Goal: Obtain resource: Download file/media

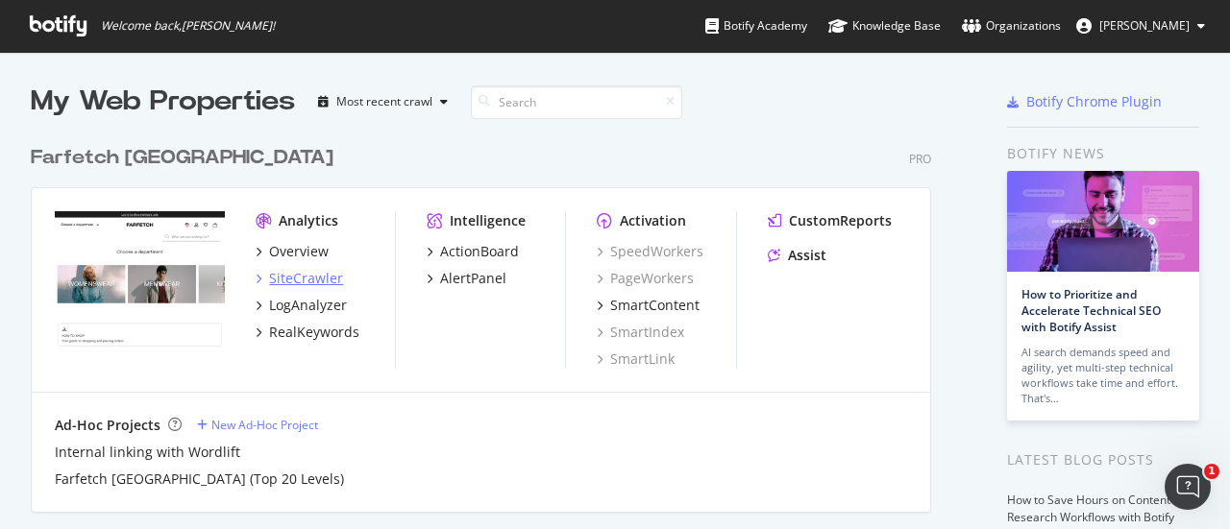
click at [317, 279] on div "SiteCrawler" at bounding box center [306, 278] width 74 height 19
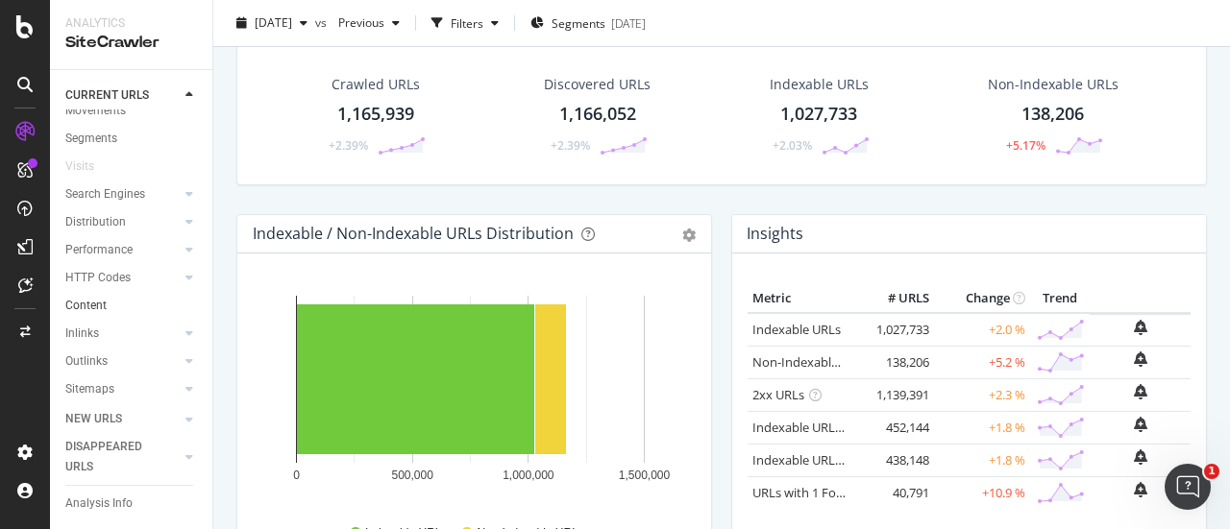
scroll to position [135, 0]
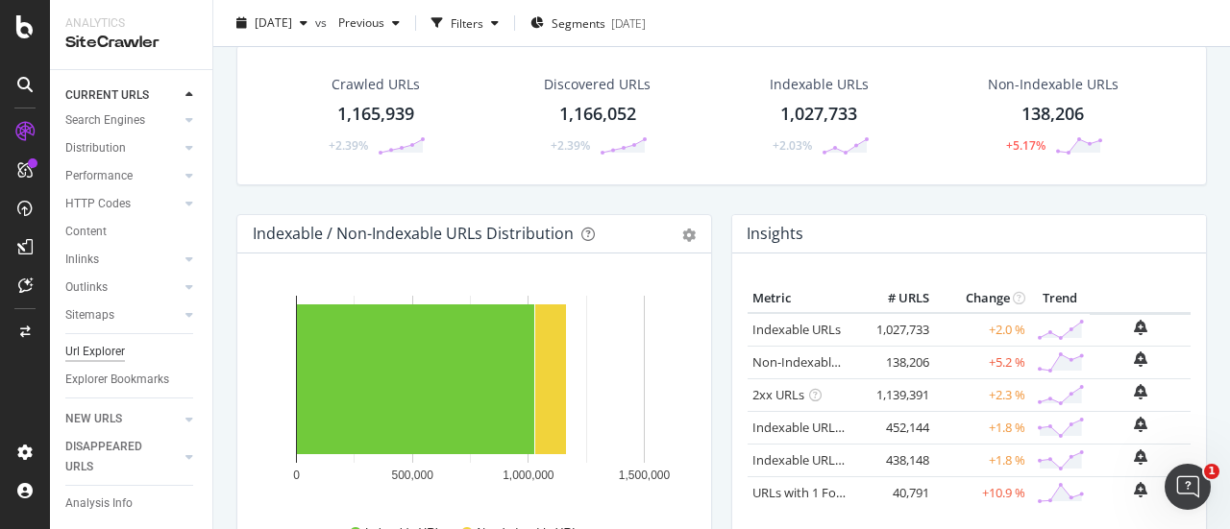
click at [115, 342] on div "Url Explorer" at bounding box center [95, 352] width 60 height 20
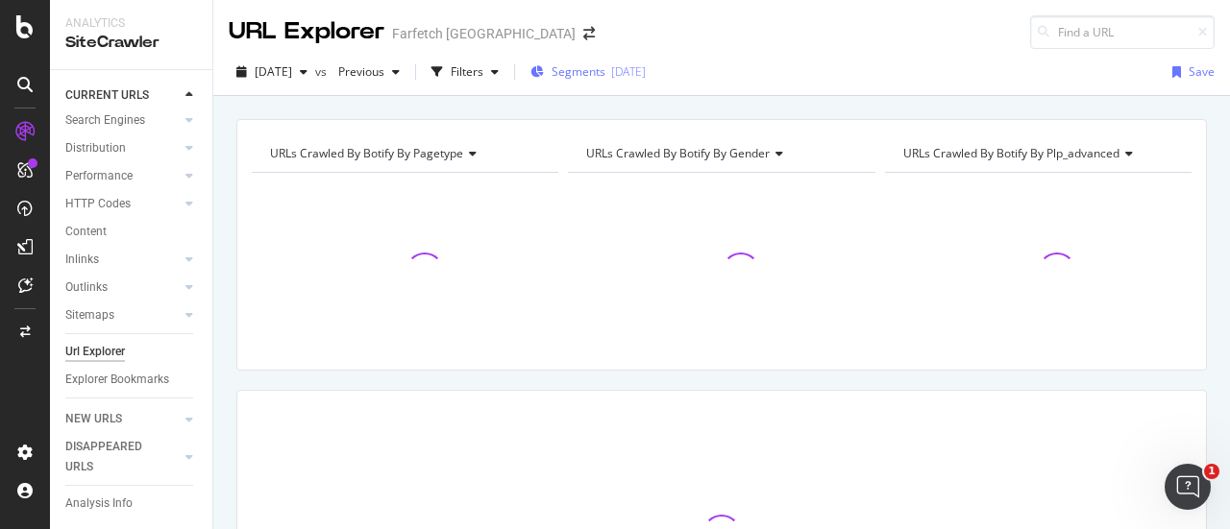
click at [605, 64] on span "Segments" at bounding box center [579, 71] width 54 height 16
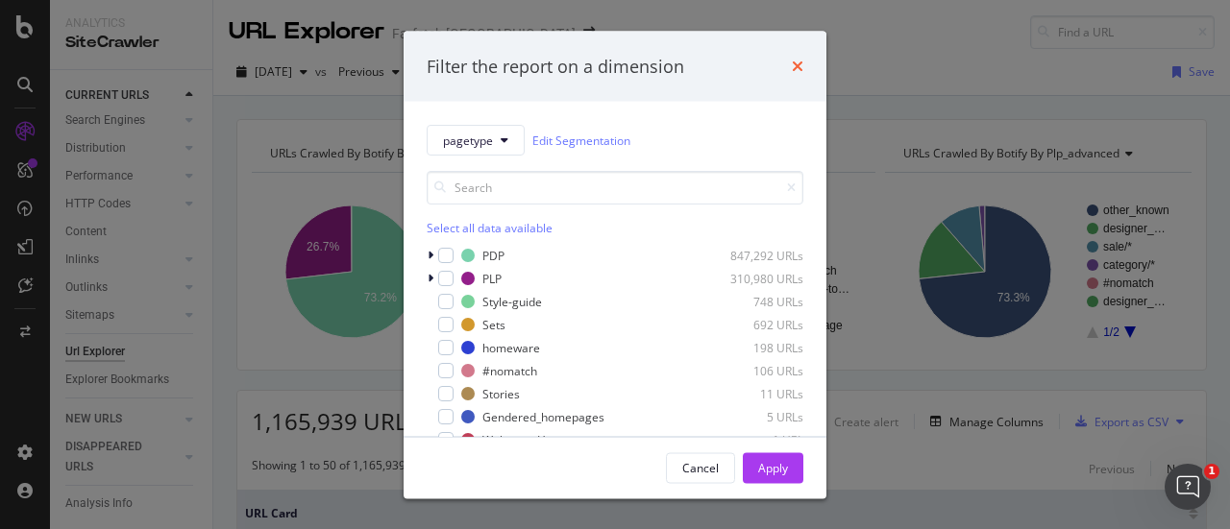
click at [801, 69] on icon "times" at bounding box center [798, 66] width 12 height 15
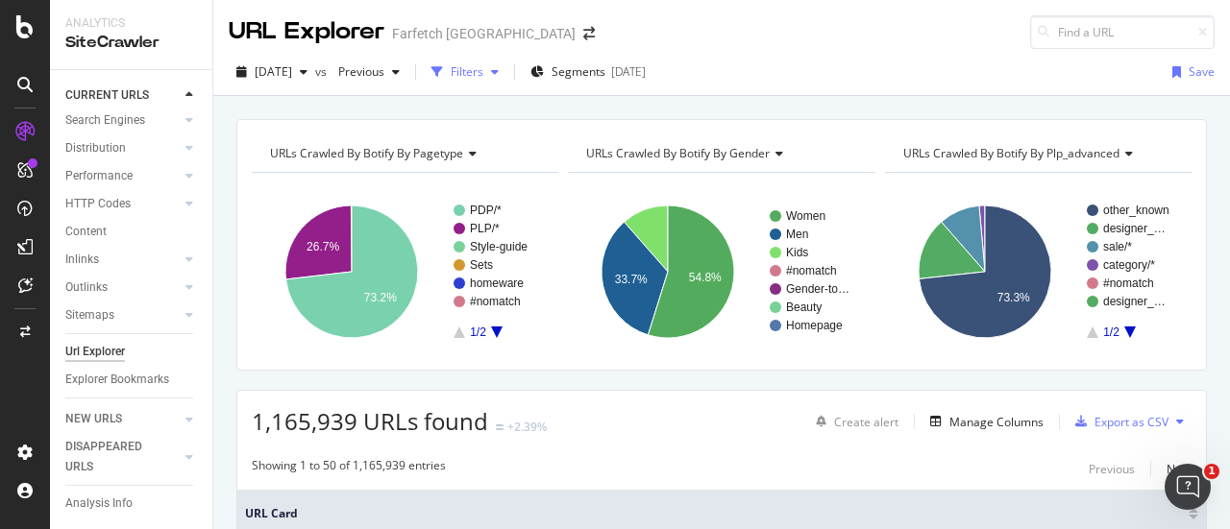
click at [483, 66] on div "Filters" at bounding box center [467, 71] width 33 height 16
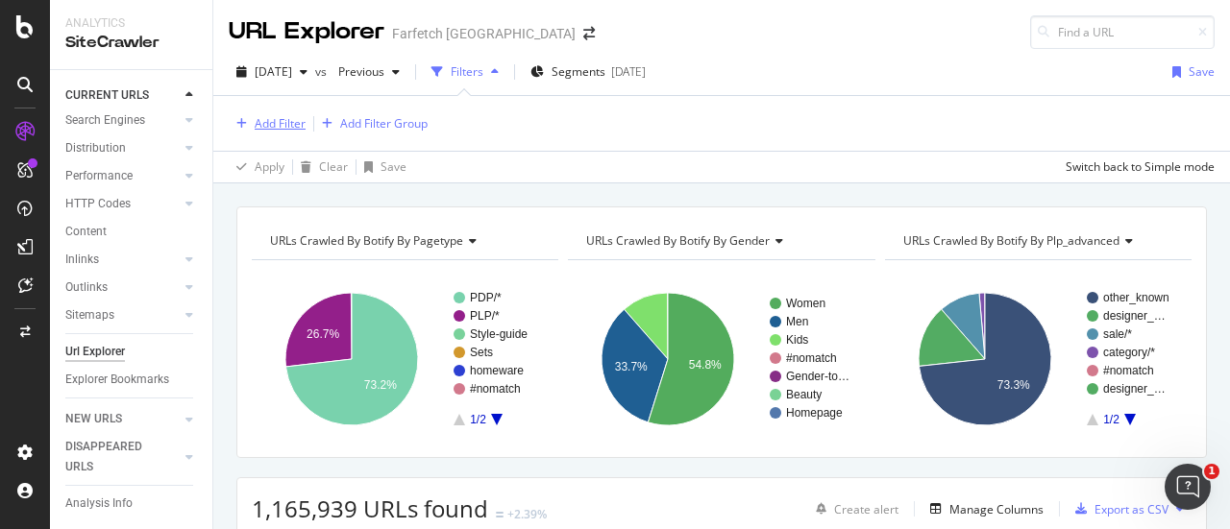
click at [269, 124] on div "Add Filter" at bounding box center [280, 123] width 51 height 16
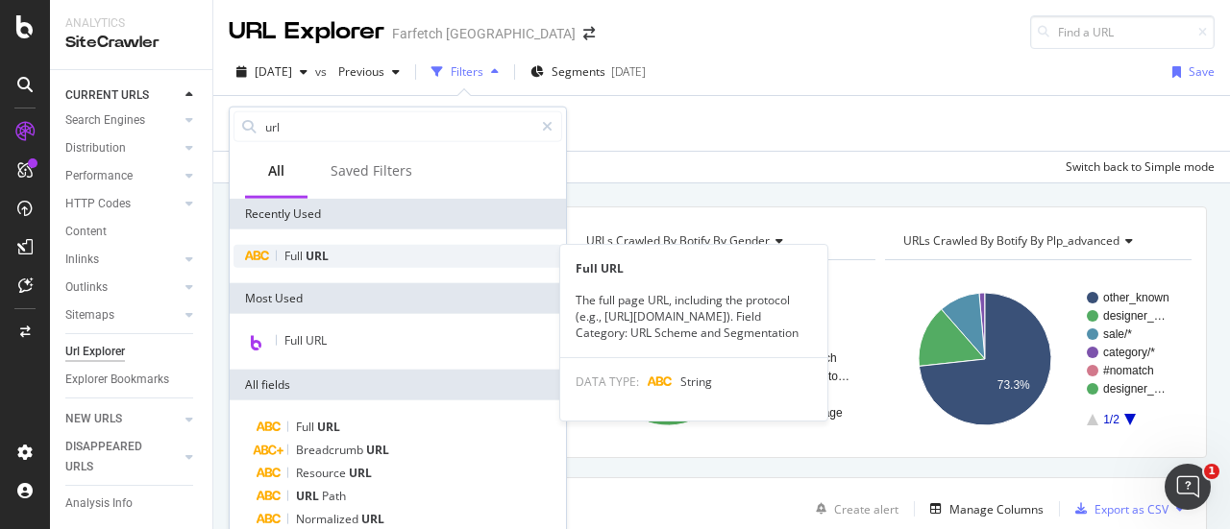
type input "url"
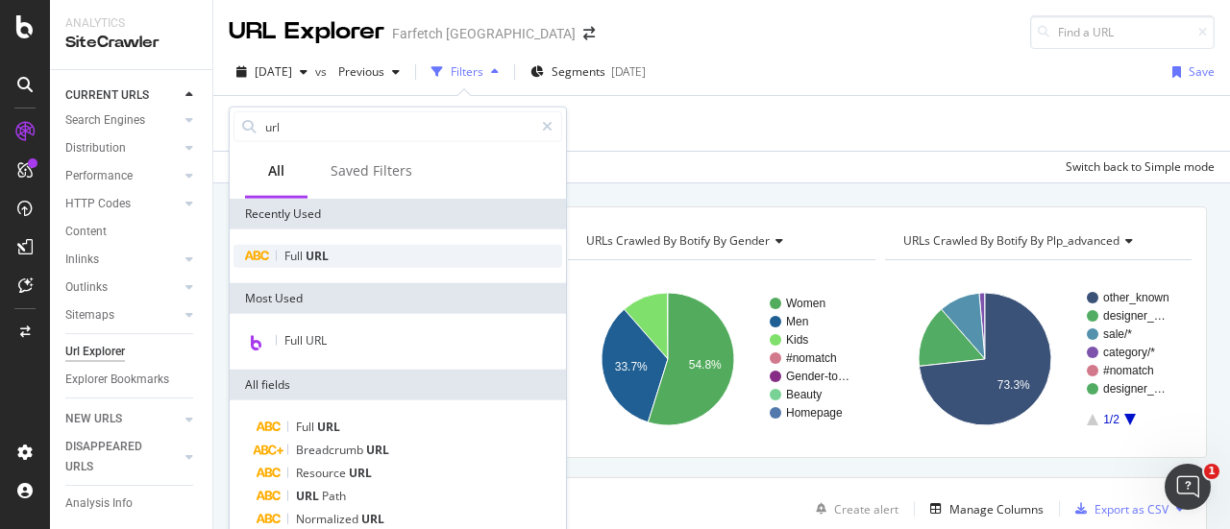
click at [338, 256] on div "Full URL" at bounding box center [398, 256] width 329 height 23
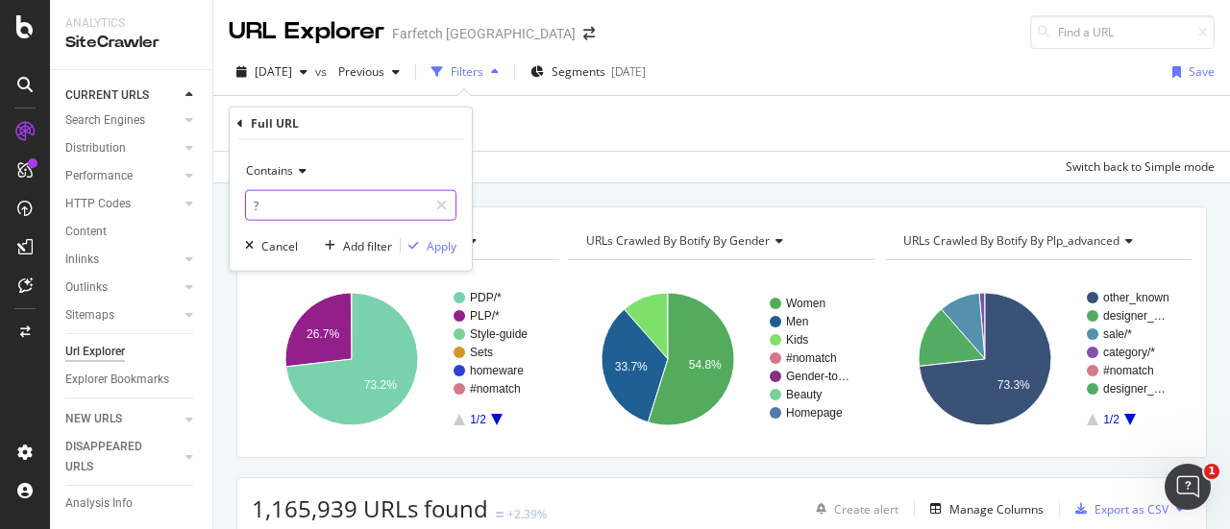
click at [352, 207] on input "?" at bounding box center [337, 205] width 182 height 31
type input "?storeid"
click at [427, 243] on div "Apply" at bounding box center [442, 245] width 30 height 16
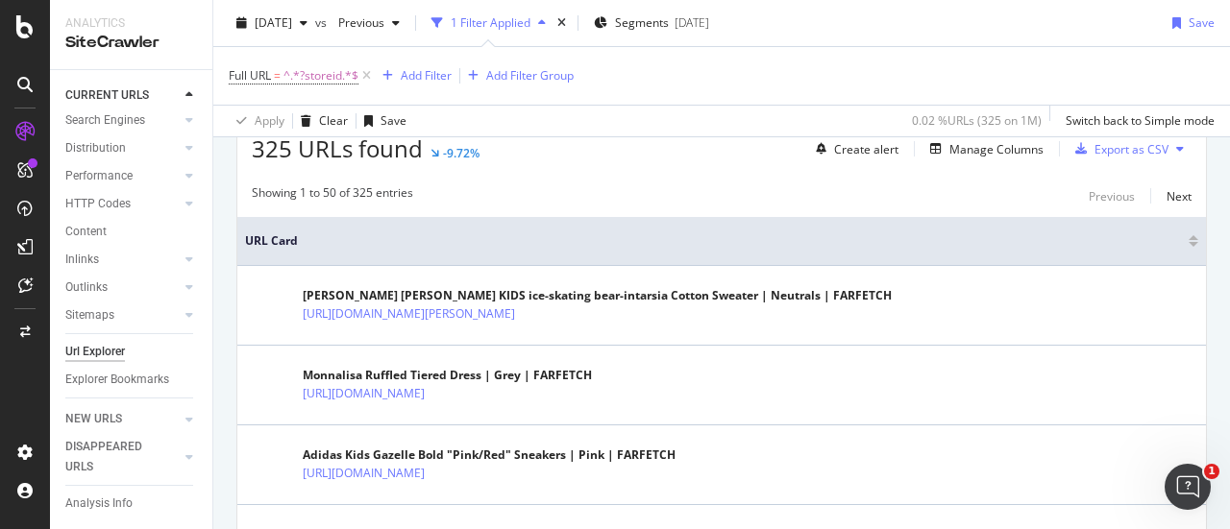
scroll to position [261, 0]
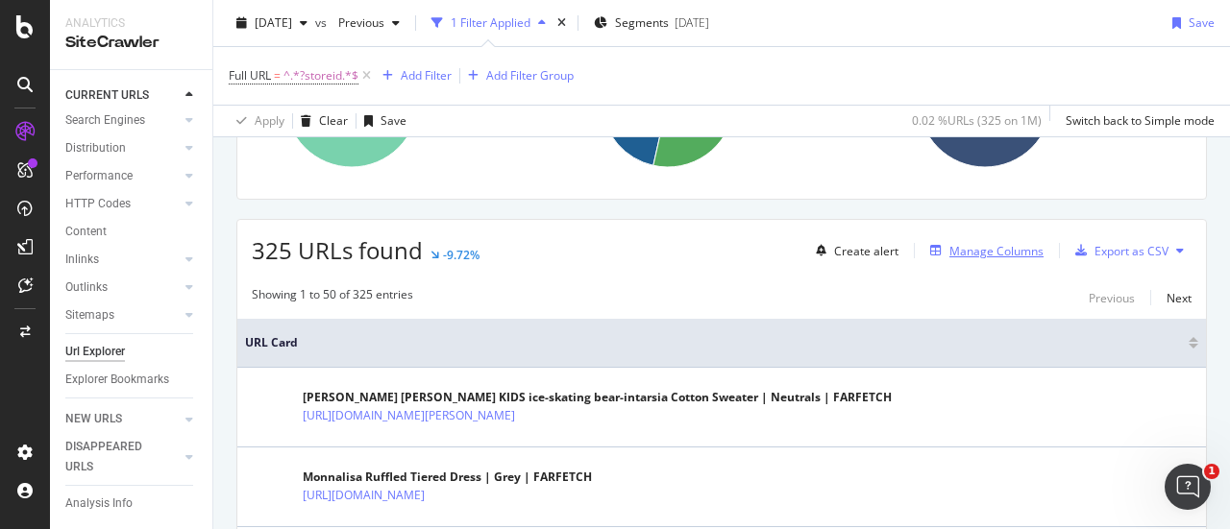
click at [982, 250] on div "Manage Columns" at bounding box center [996, 251] width 94 height 16
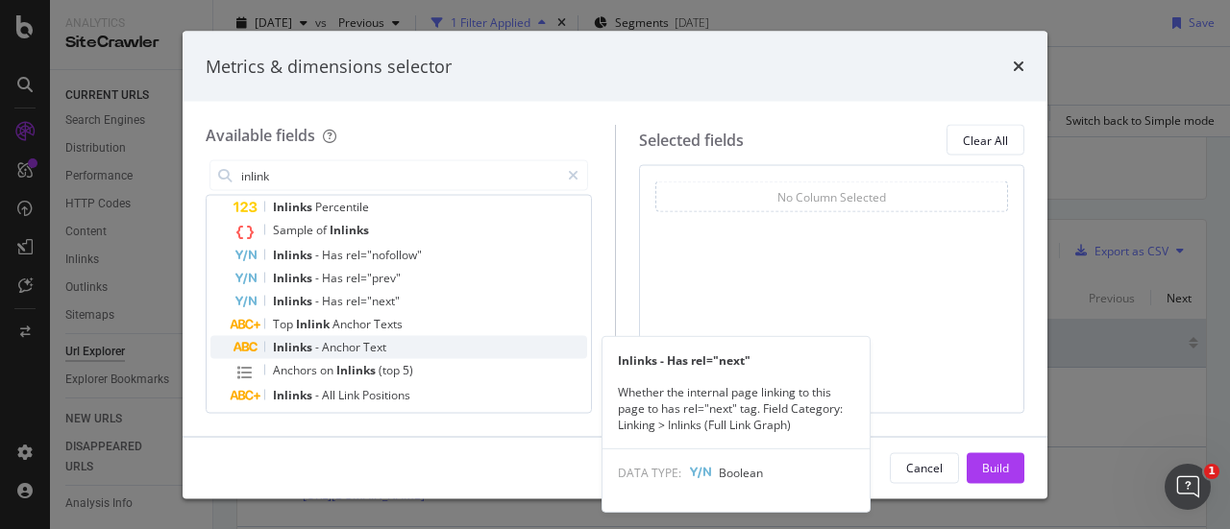
scroll to position [0, 0]
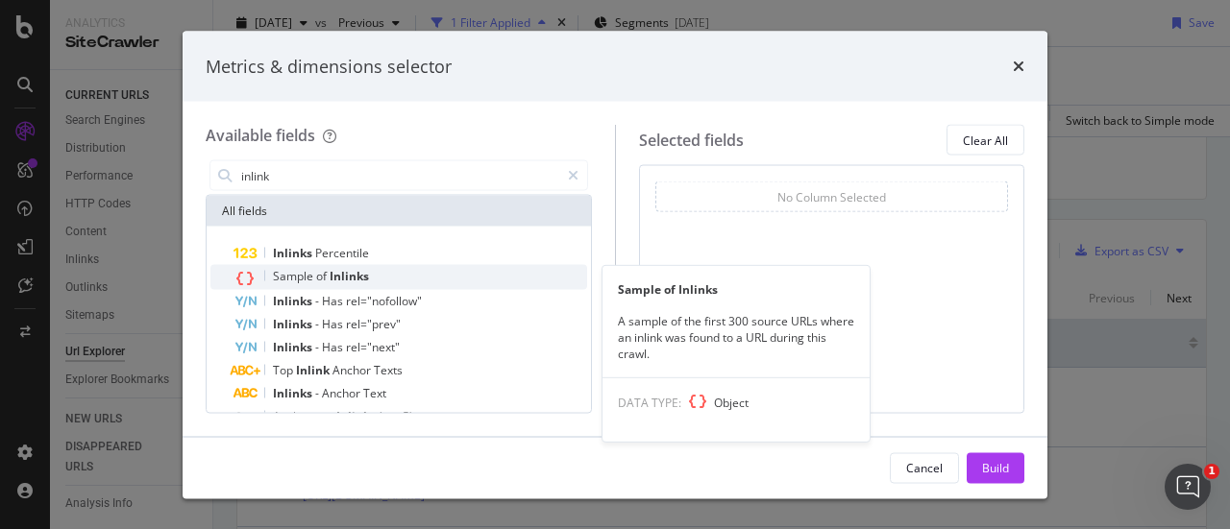
type input "inlink"
click at [396, 279] on div "Sample of Inlinks" at bounding box center [411, 277] width 354 height 25
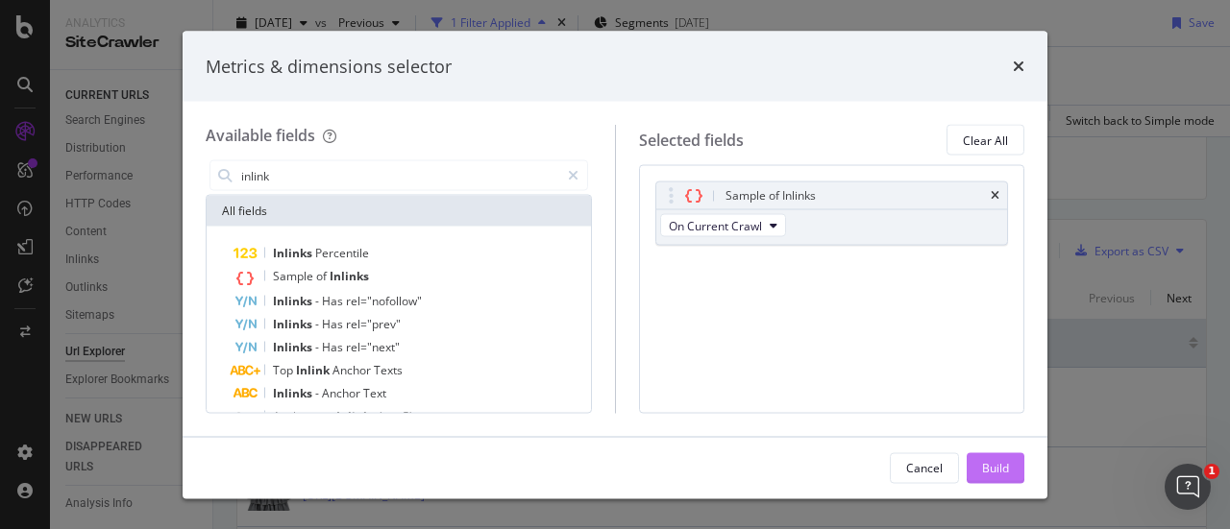
click at [997, 470] on div "Build" at bounding box center [995, 467] width 27 height 16
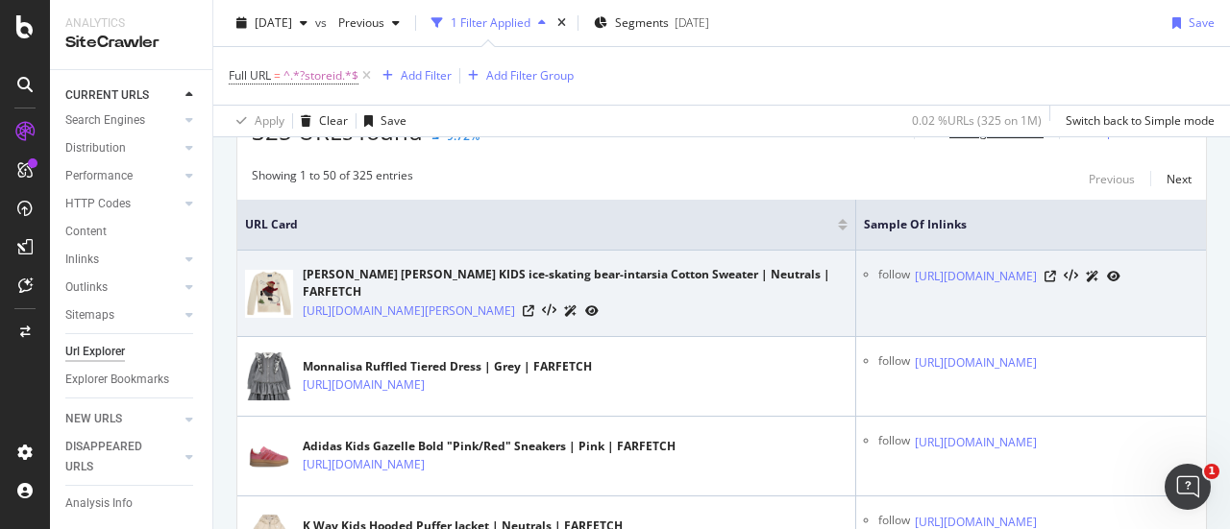
scroll to position [382, 0]
click at [1056, 272] on icon at bounding box center [1051, 276] width 12 height 12
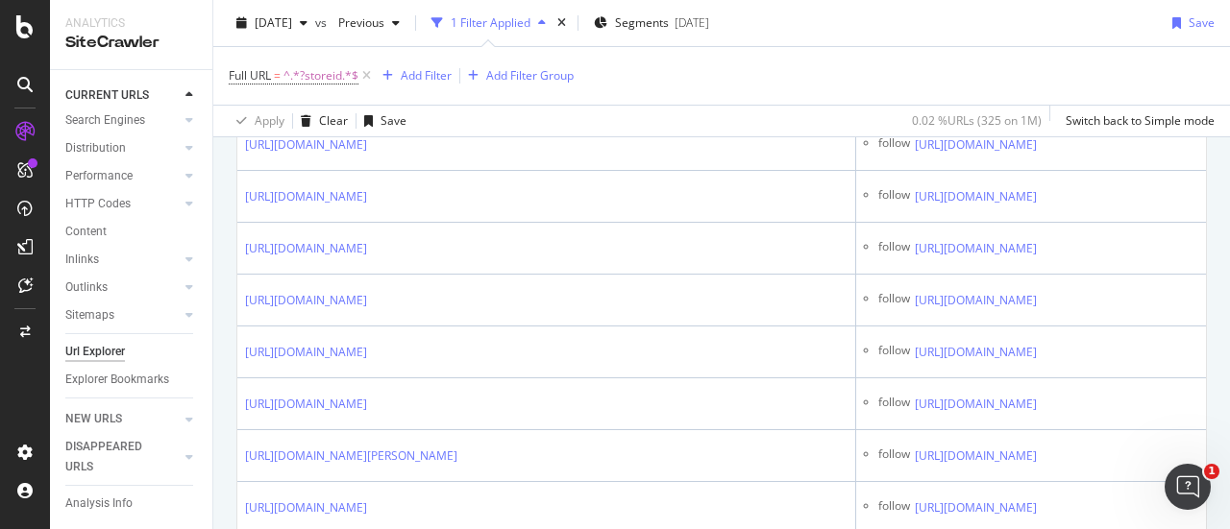
scroll to position [3730, 0]
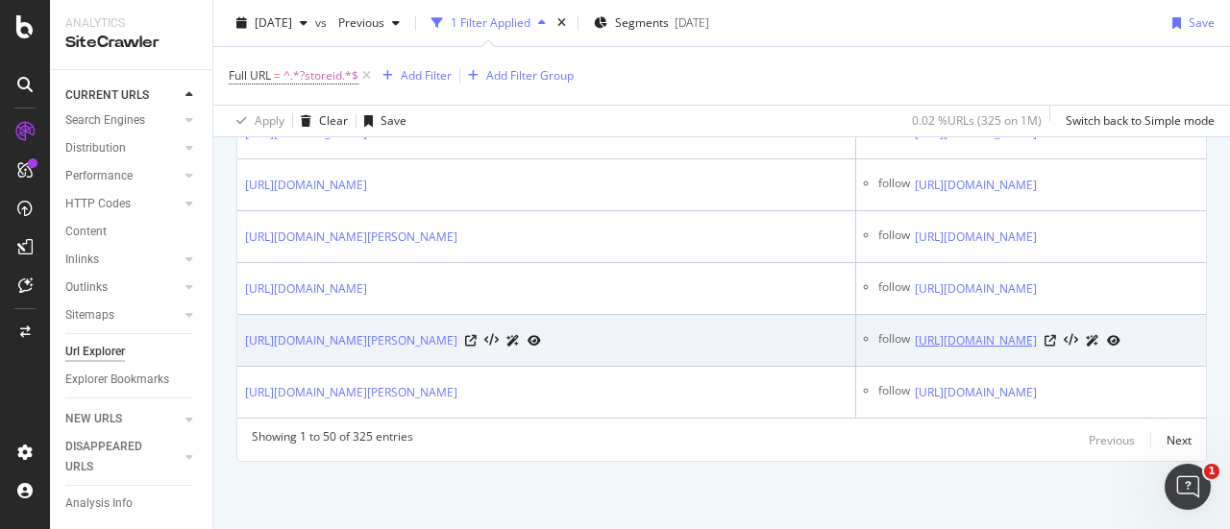
scroll to position [4766, 0]
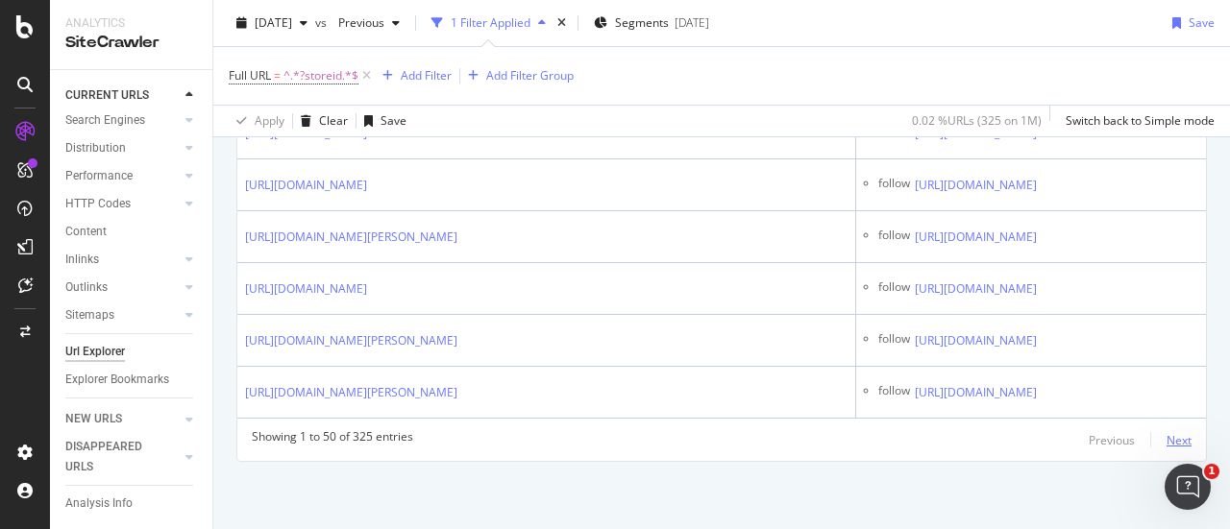
click at [1167, 435] on div "Next" at bounding box center [1179, 440] width 25 height 16
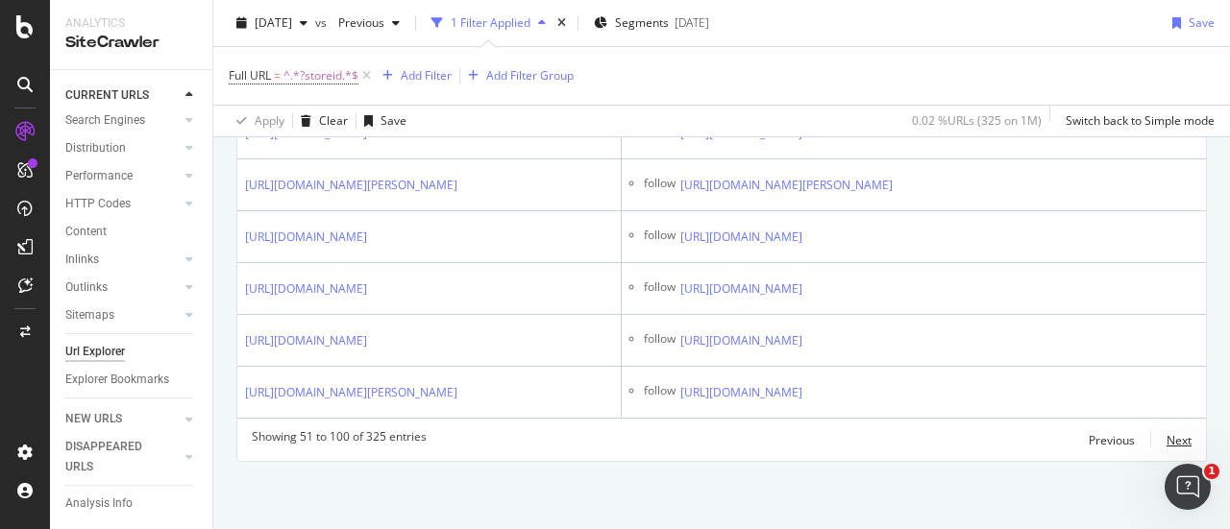
scroll to position [5031, 0]
click at [1167, 444] on div "Next" at bounding box center [1179, 440] width 25 height 16
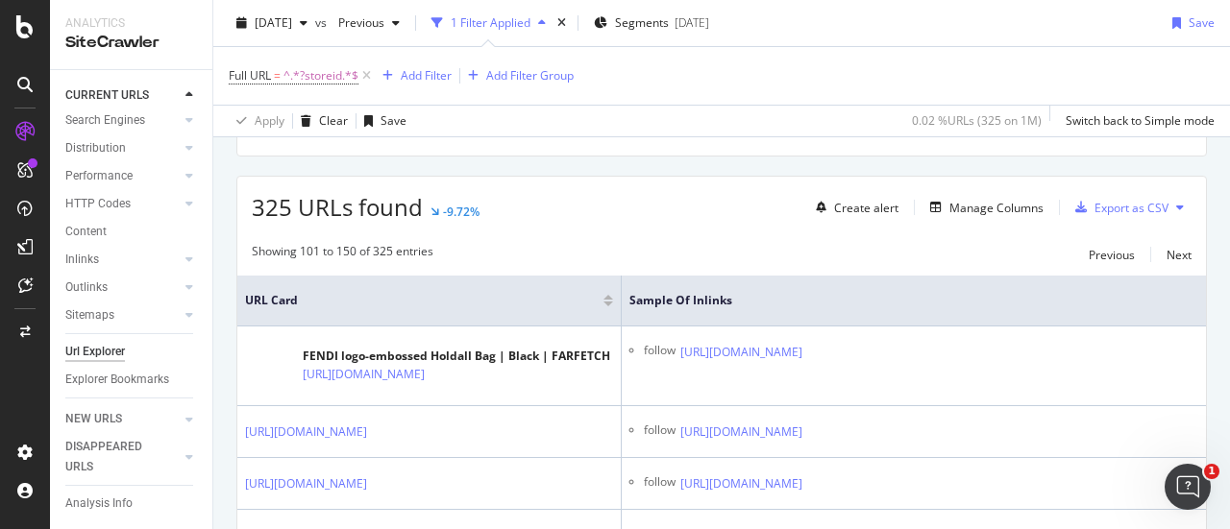
scroll to position [4860, 0]
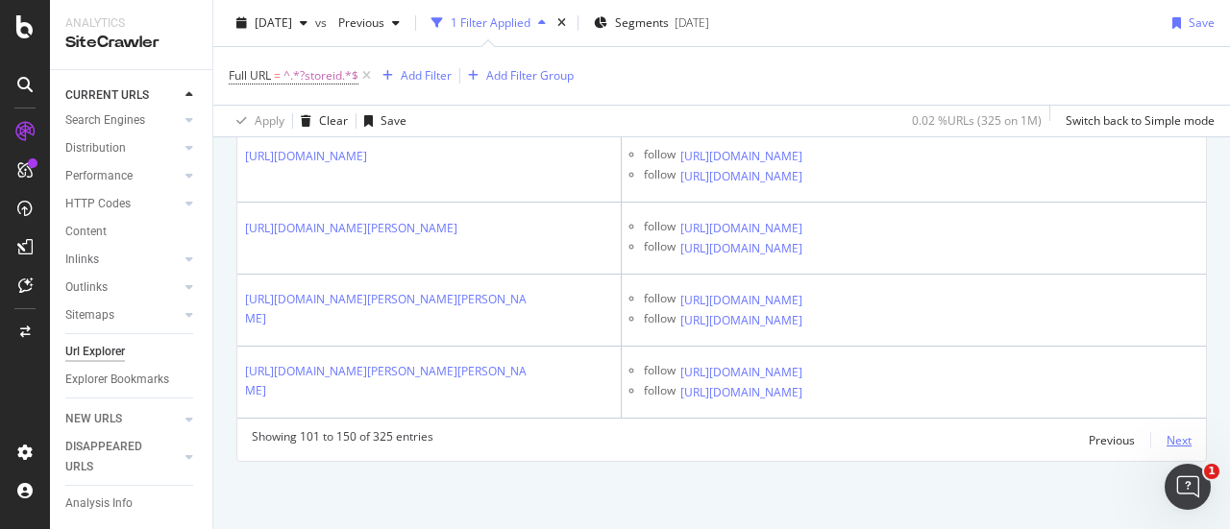
click at [1167, 445] on div "Next" at bounding box center [1179, 440] width 25 height 16
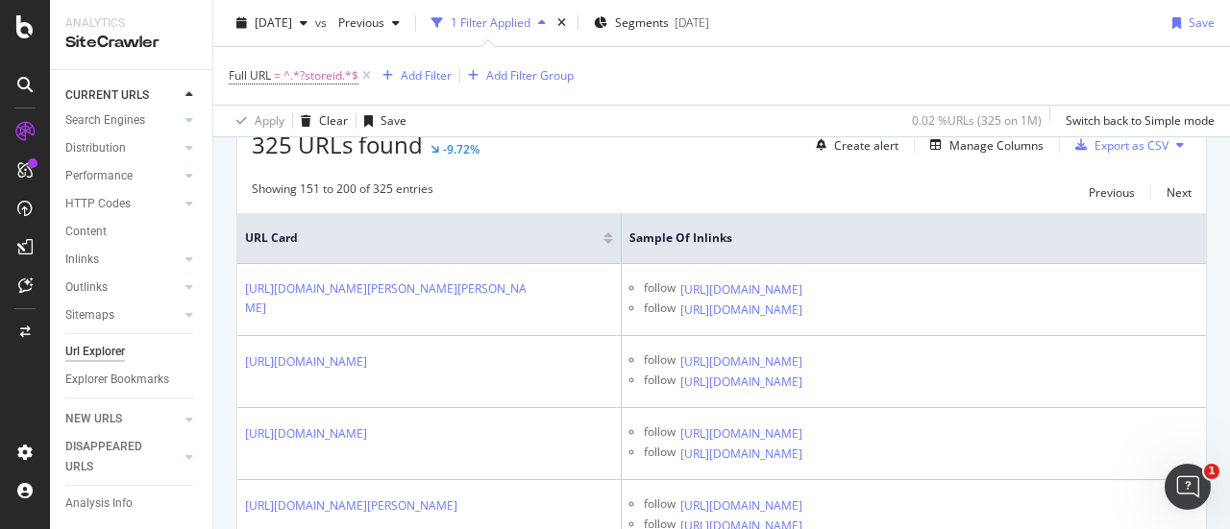
scroll to position [0, 0]
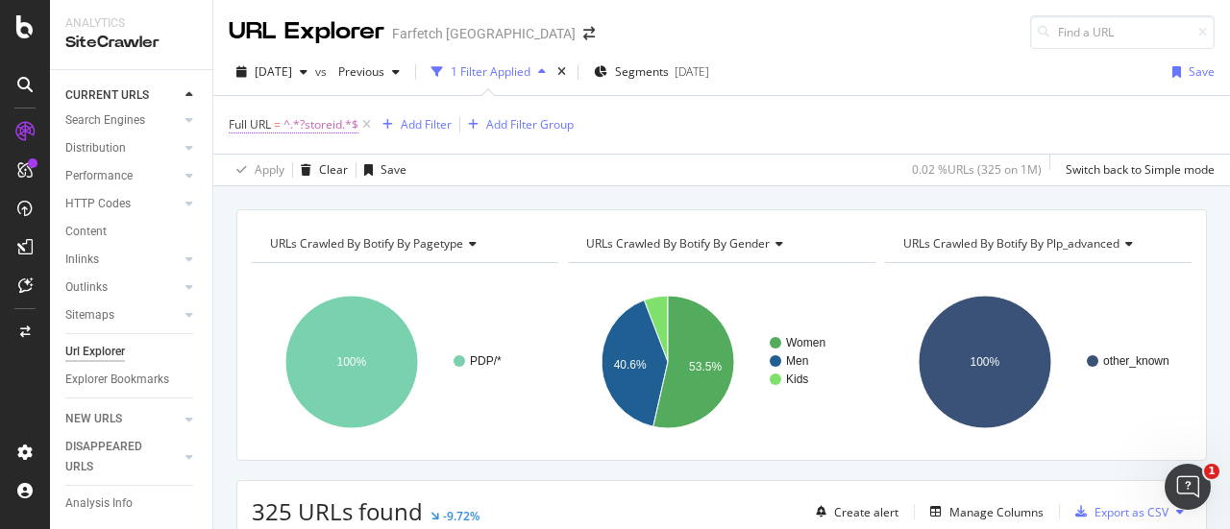
click at [311, 133] on span "^.*?storeid.*$" at bounding box center [320, 124] width 75 height 27
click at [825, 135] on div "Full URL = ^.*?storeid.*$ Add Filter Add Filter Group" at bounding box center [722, 125] width 986 height 58
click at [365, 128] on icon at bounding box center [366, 124] width 16 height 19
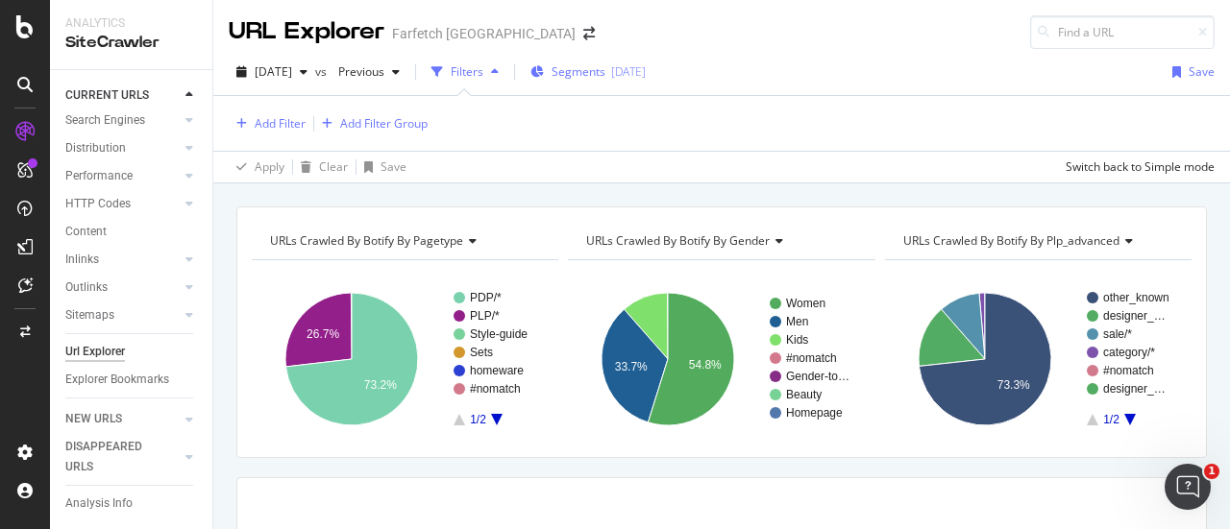
click at [605, 64] on span "Segments" at bounding box center [579, 71] width 54 height 16
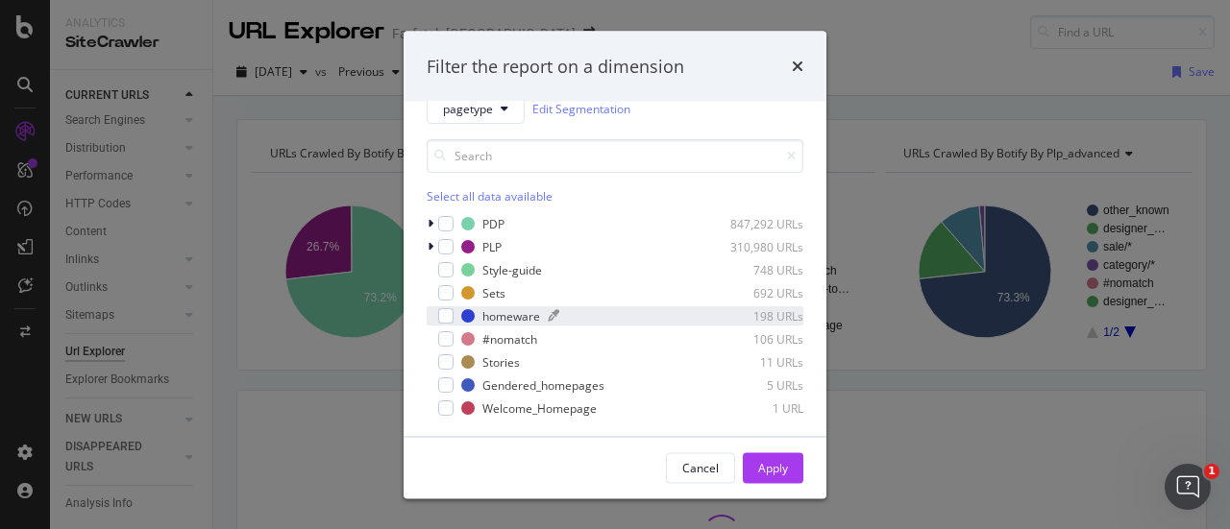
scroll to position [35, 0]
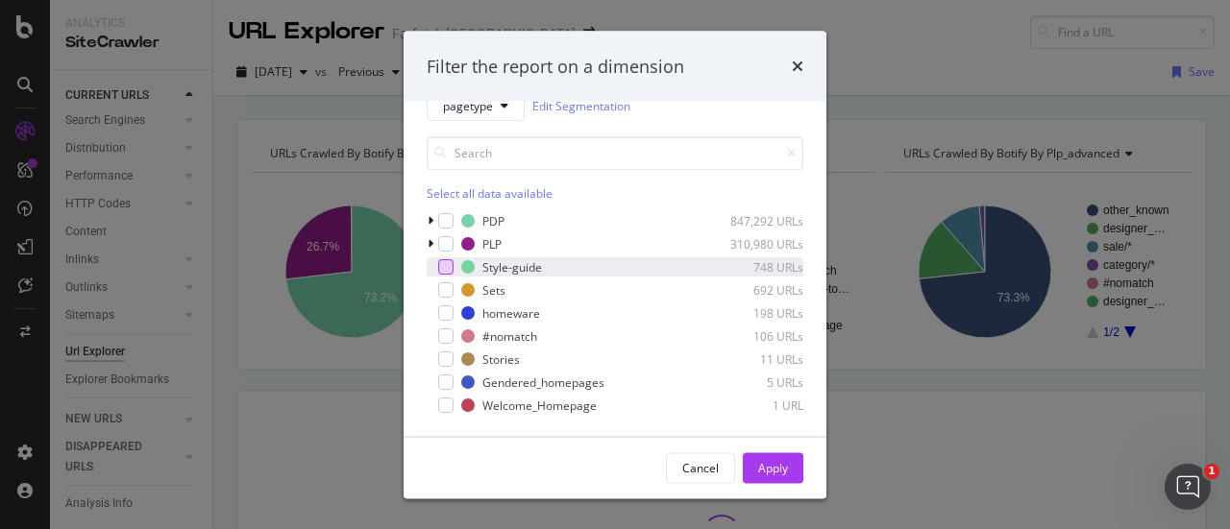
click at [443, 268] on div "modal" at bounding box center [445, 266] width 15 height 15
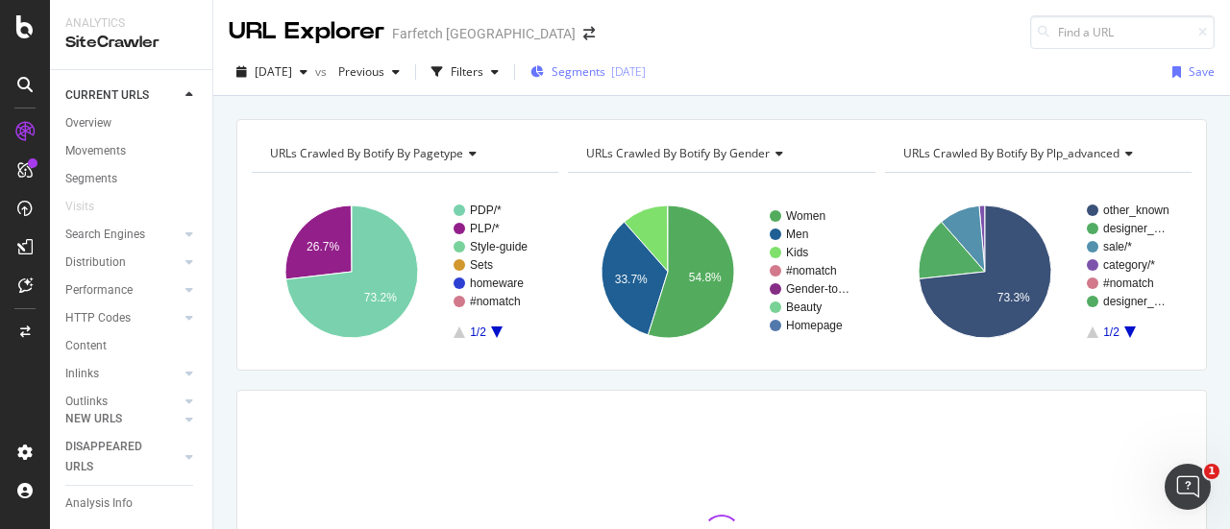
click at [605, 70] on span "Segments" at bounding box center [579, 71] width 54 height 16
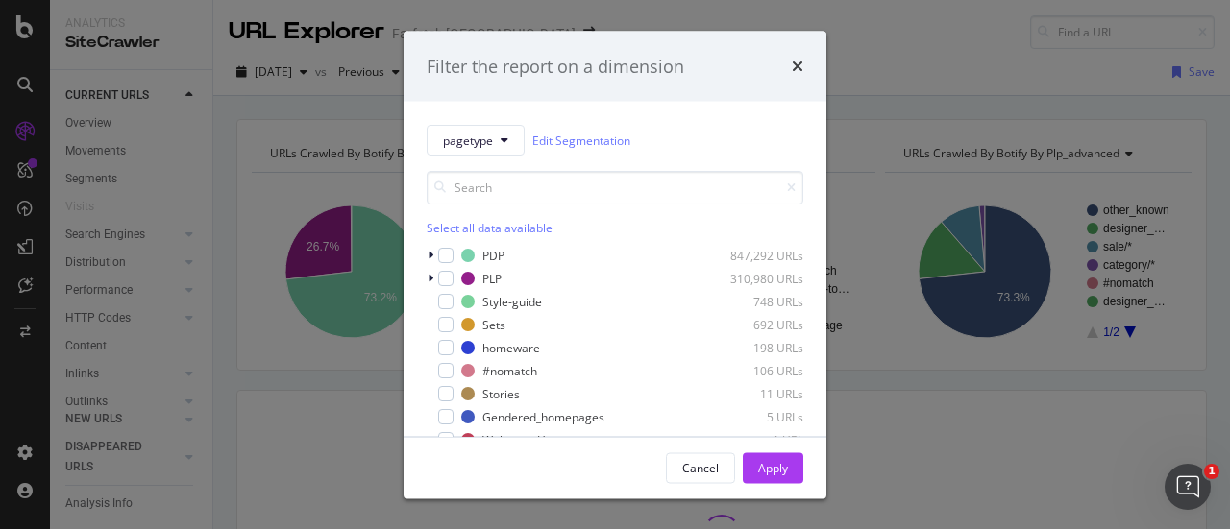
click at [444, 302] on div "modal" at bounding box center [445, 301] width 15 height 15
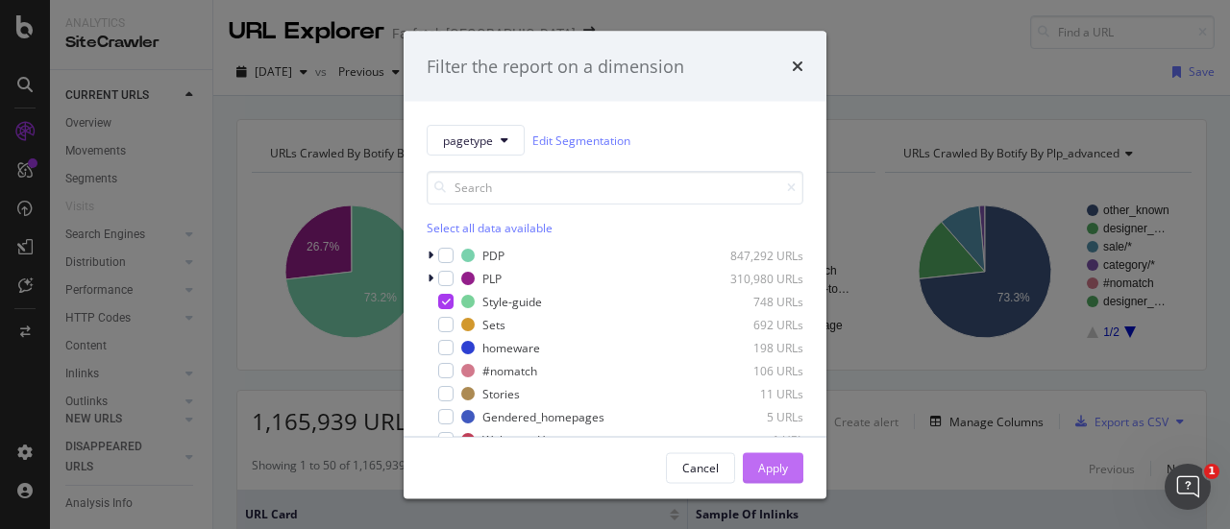
click at [780, 470] on div "Apply" at bounding box center [773, 467] width 30 height 16
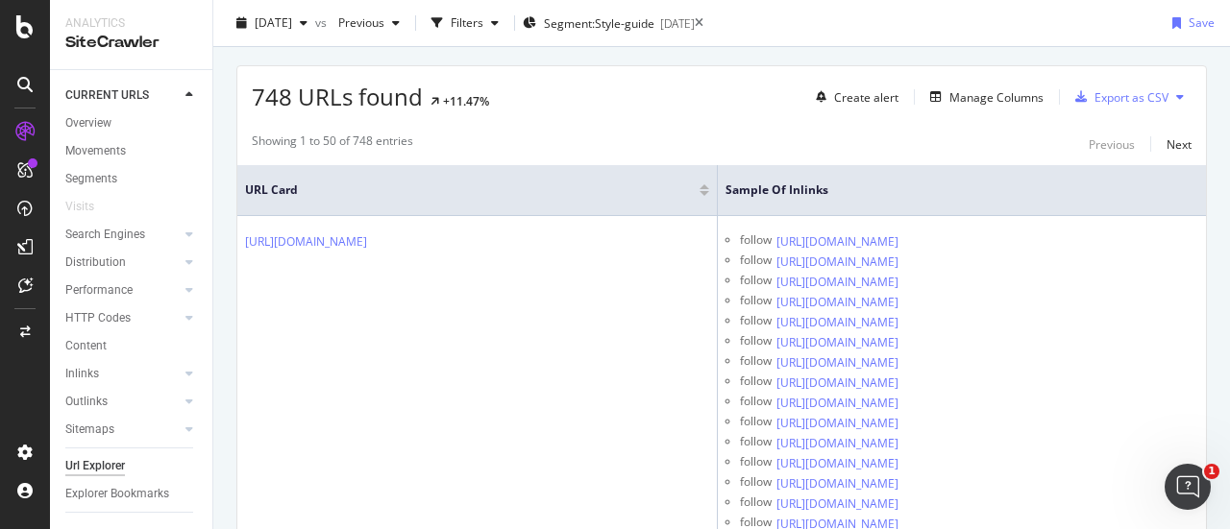
scroll to position [330, 0]
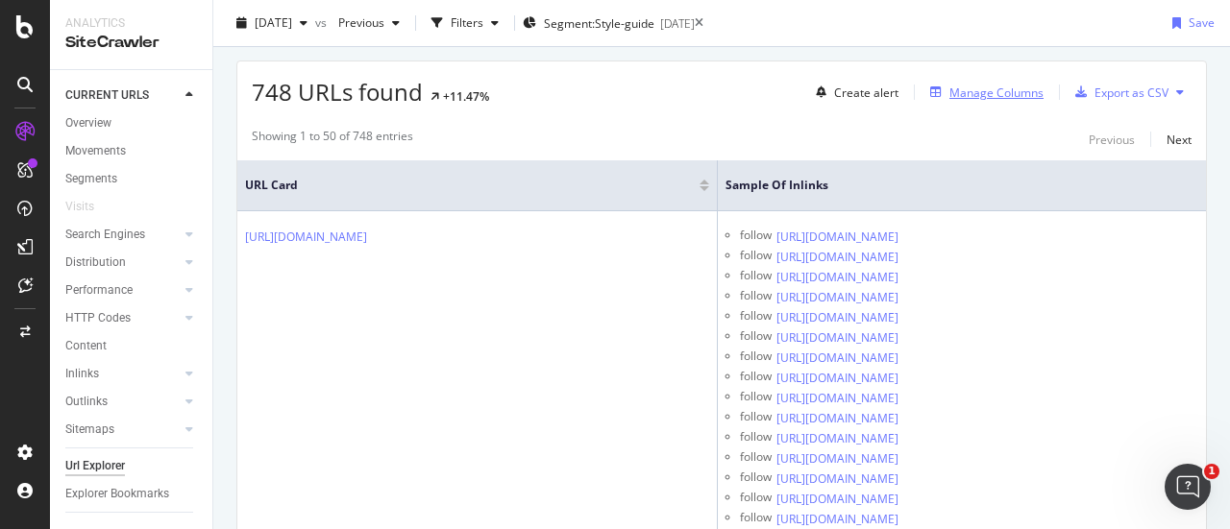
click at [1003, 91] on div "Manage Columns" at bounding box center [996, 93] width 94 height 16
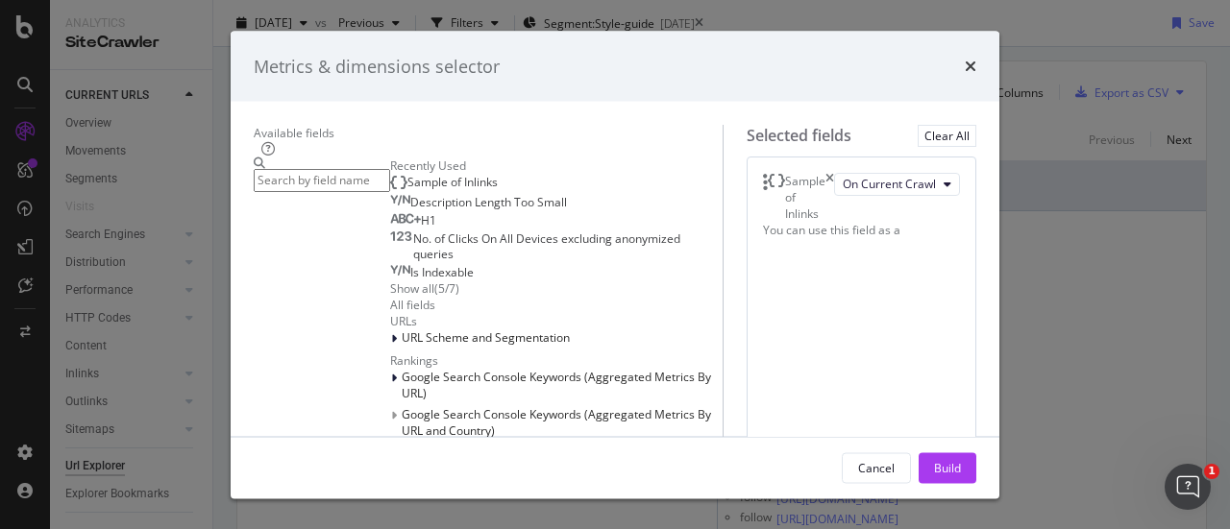
click at [834, 199] on icon "times" at bounding box center [829, 197] width 9 height 49
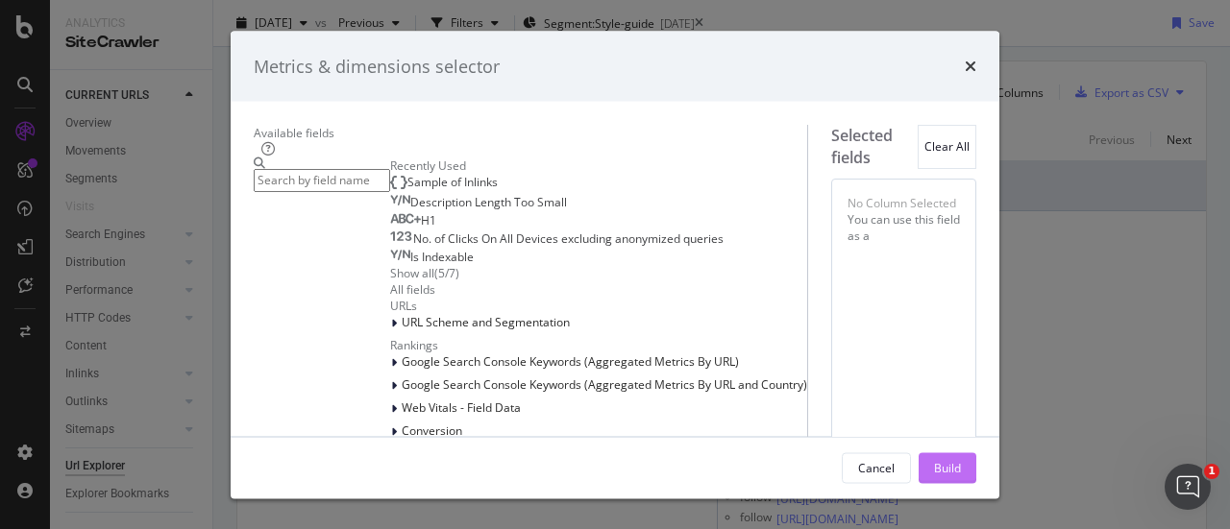
click at [961, 474] on div "Build" at bounding box center [947, 467] width 27 height 16
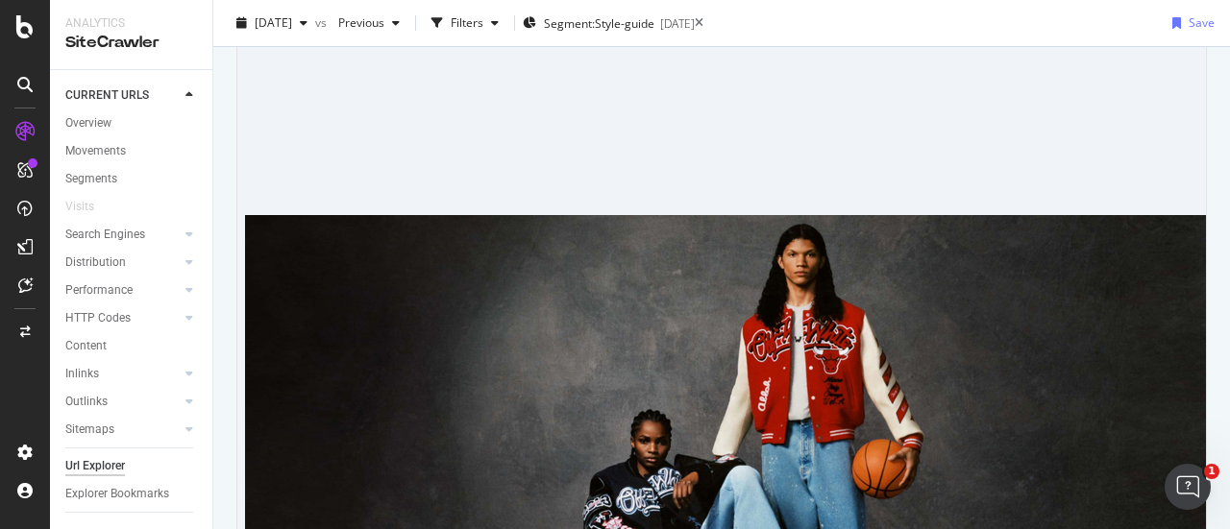
scroll to position [947, 0]
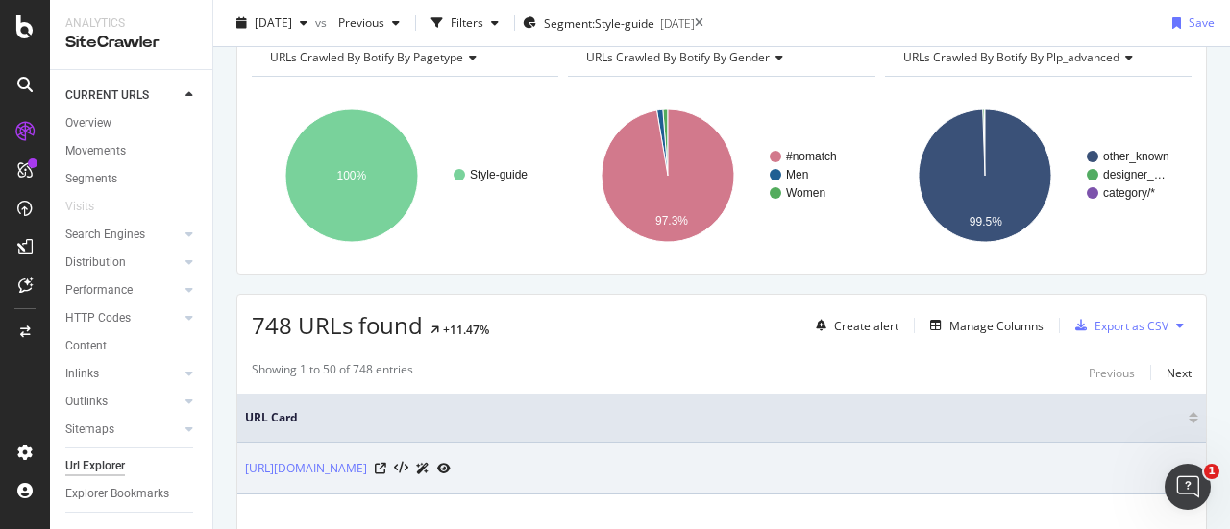
scroll to position [130, 0]
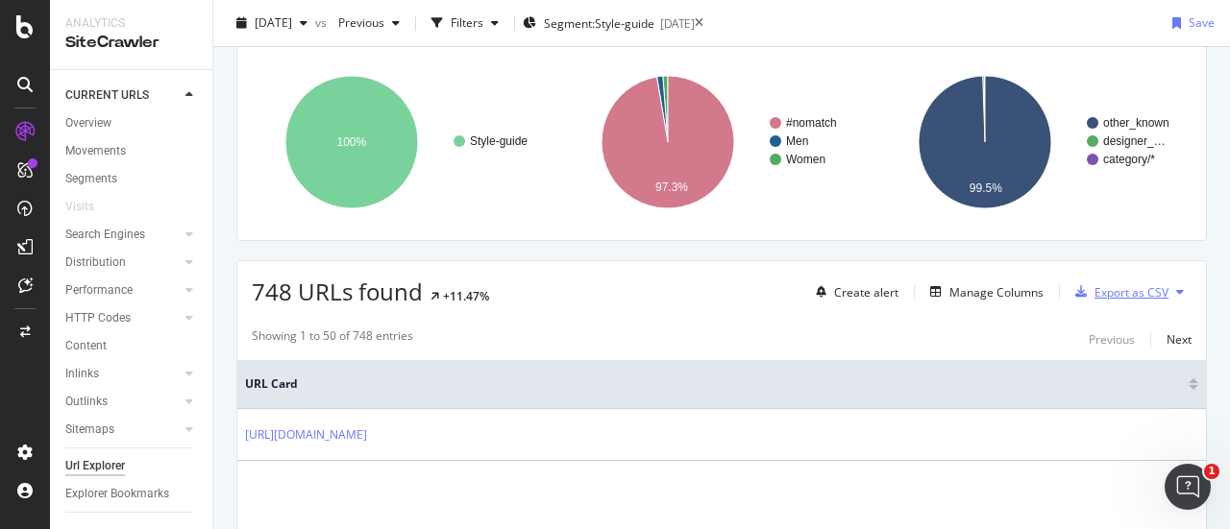
click at [1122, 284] on div "Export as CSV" at bounding box center [1132, 292] width 74 height 16
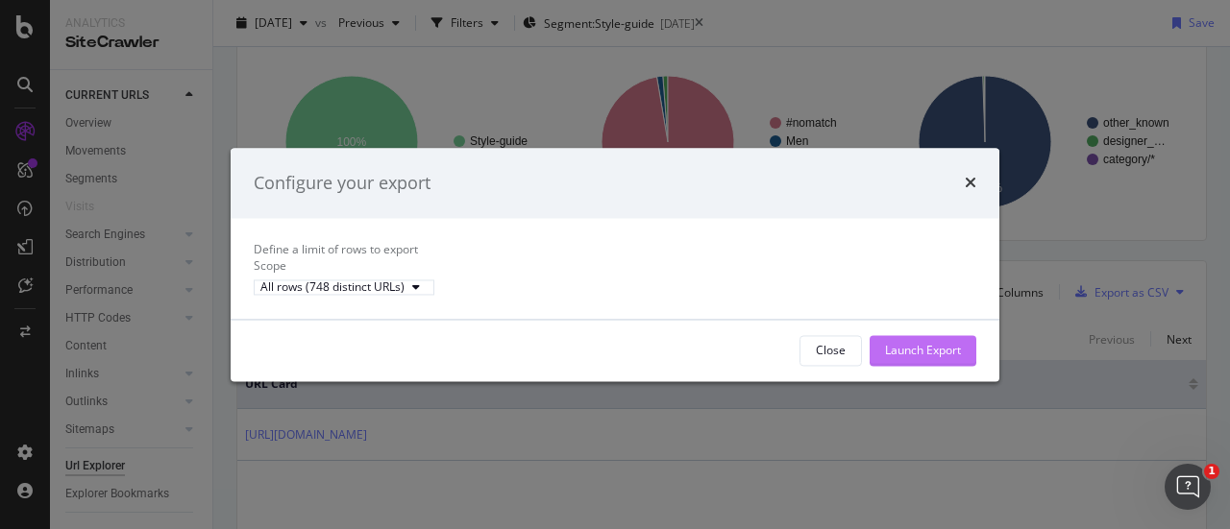
click at [929, 358] on div "Launch Export" at bounding box center [923, 350] width 76 height 16
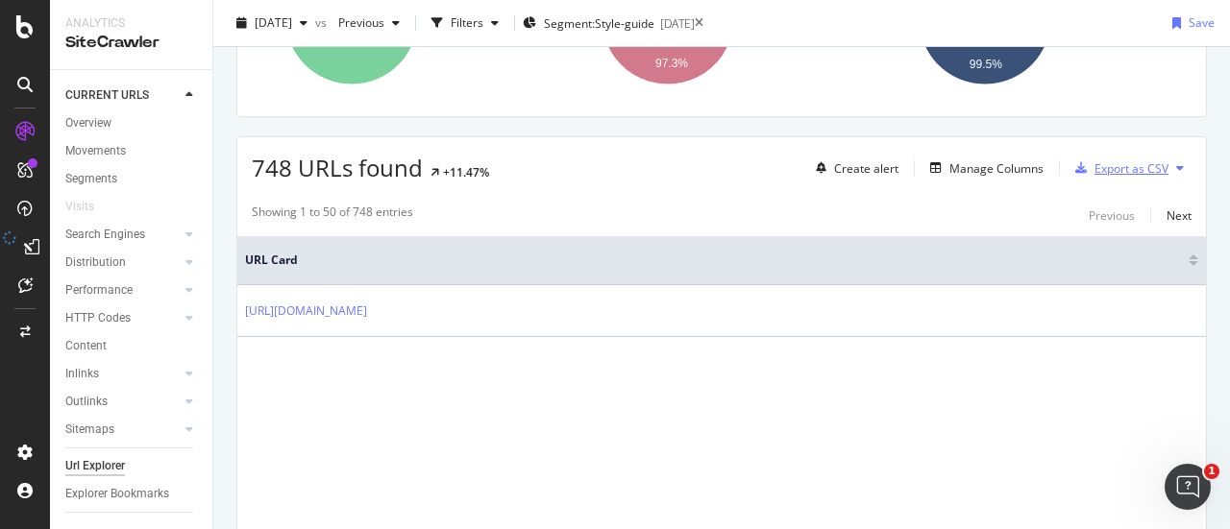
scroll to position [258, 0]
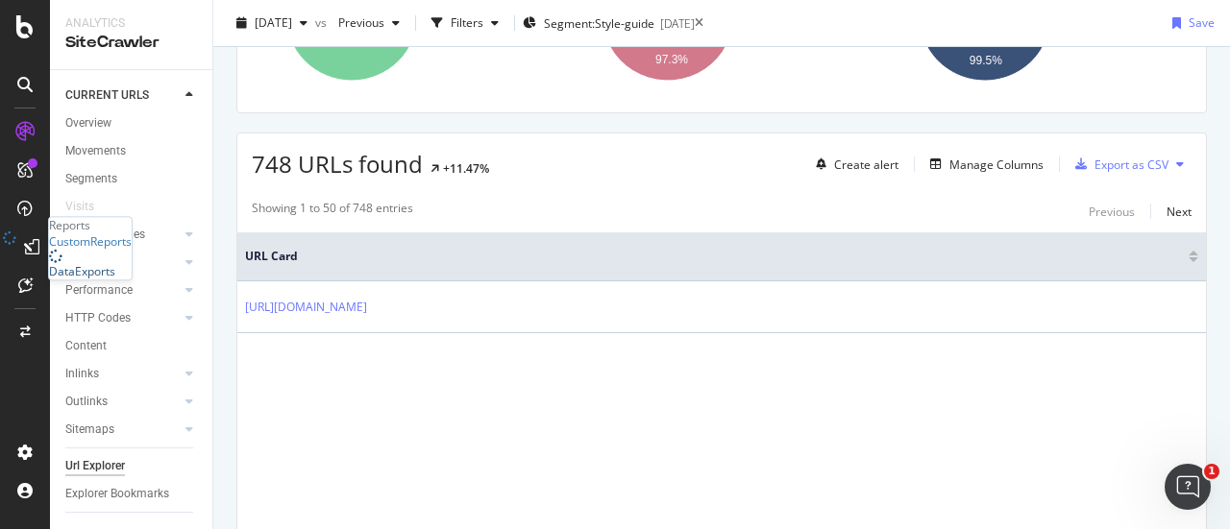
click at [115, 281] on div "DataExports" at bounding box center [82, 272] width 66 height 16
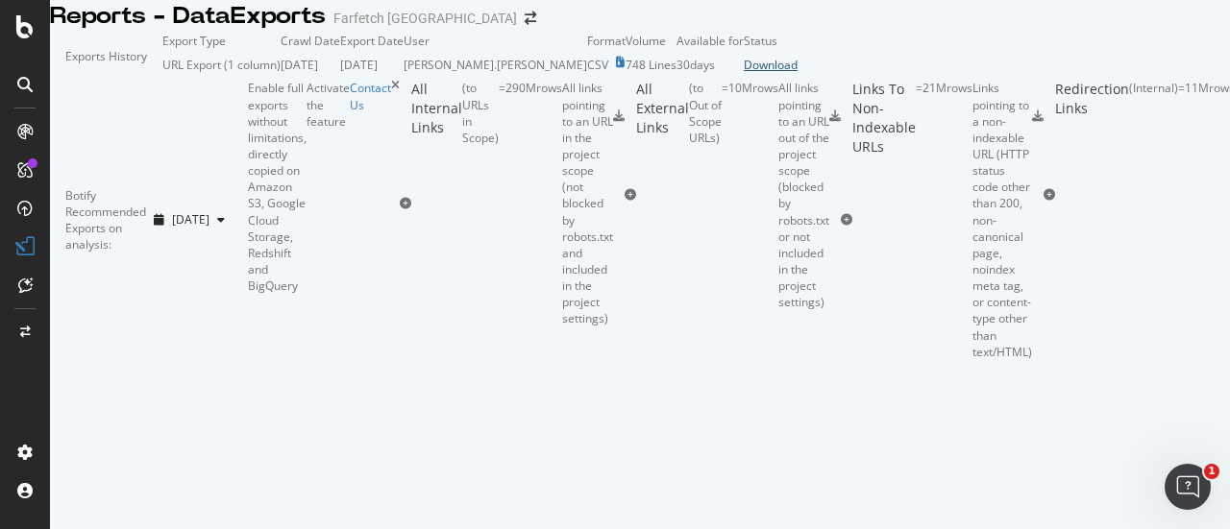
click at [798, 73] on div "Download" at bounding box center [771, 65] width 54 height 16
click at [736, 33] on div "Reports - DataExports Farfetch [GEOGRAPHIC_DATA]" at bounding box center [640, 16] width 1180 height 33
